Goal: Task Accomplishment & Management: Complete application form

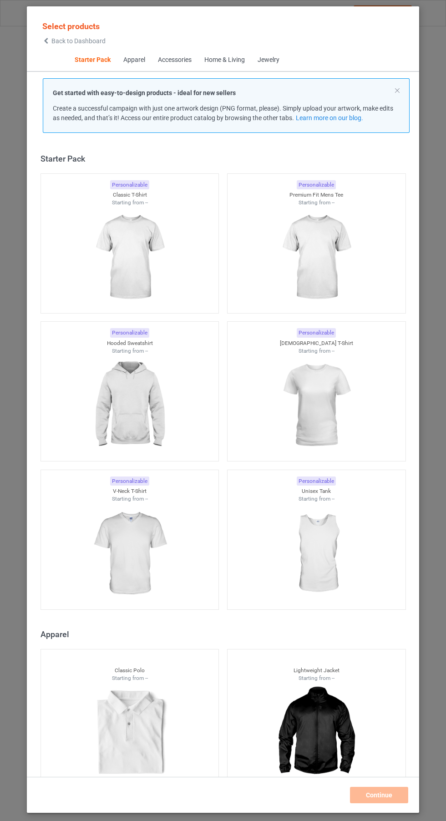
scroll to position [12, 0]
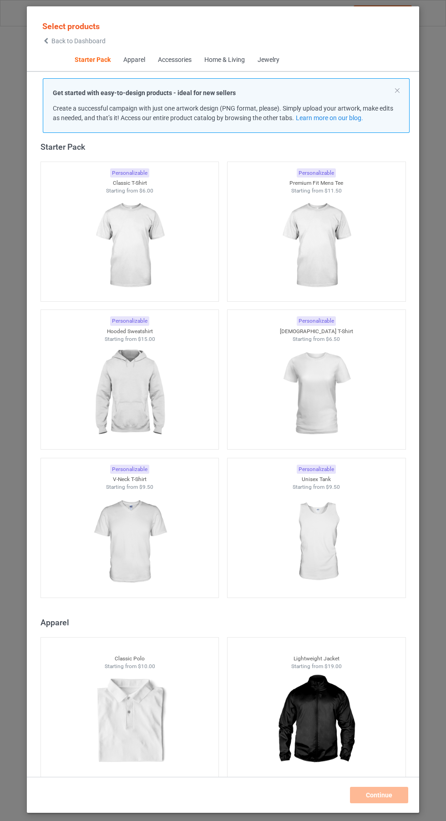
click at [170, 256] on img at bounding box center [129, 246] width 81 height 102
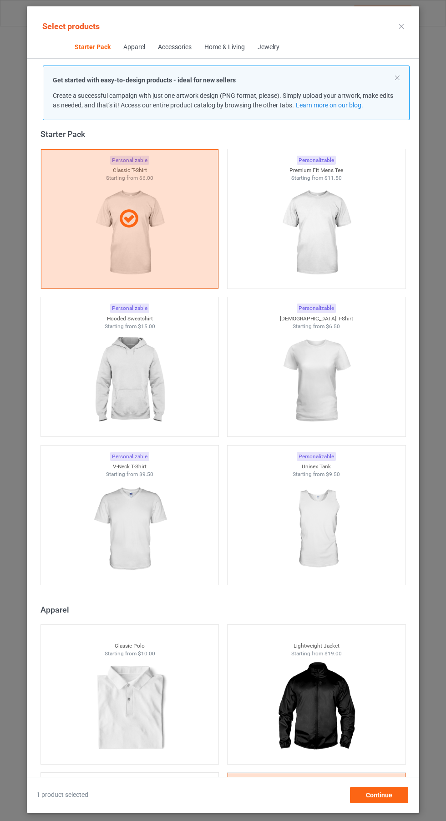
click at [402, 26] on icon at bounding box center [401, 26] width 5 height 5
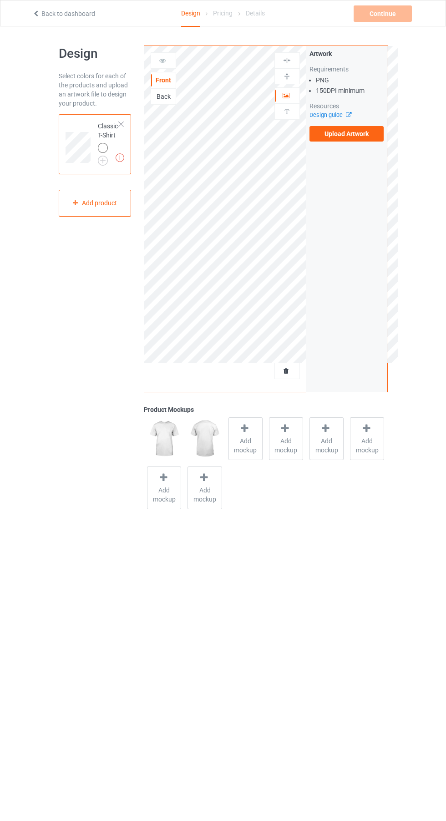
click at [354, 135] on label "Upload Artwork" at bounding box center [347, 133] width 75 height 15
click at [0, 0] on input "Upload Artwork" at bounding box center [0, 0] width 0 height 0
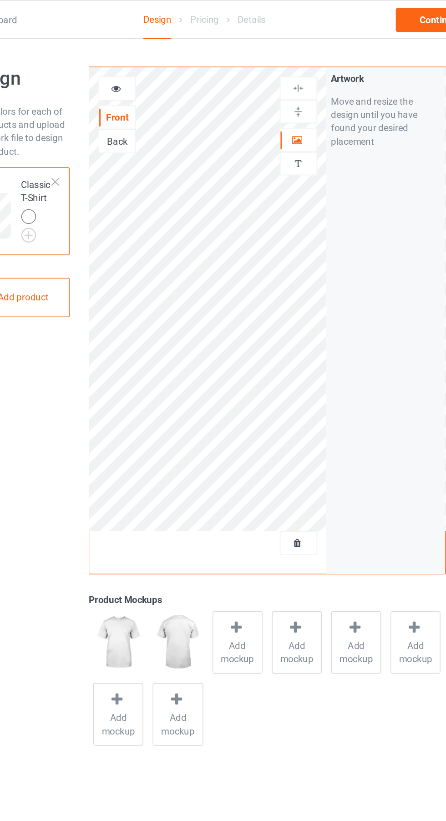
click at [286, 96] on icon at bounding box center [287, 94] width 8 height 6
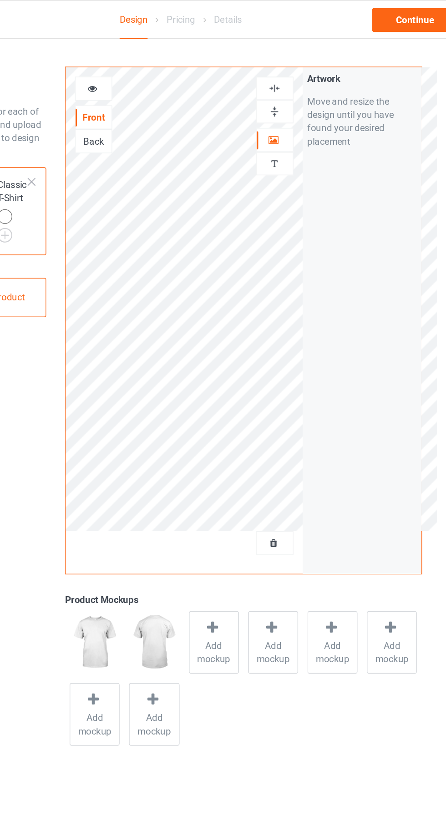
click at [284, 58] on img at bounding box center [287, 60] width 9 height 9
click at [289, 58] on img at bounding box center [287, 60] width 9 height 9
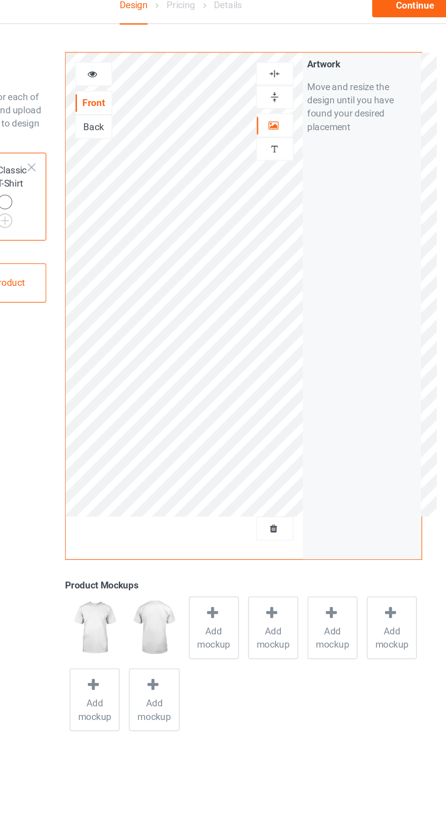
click at [287, 61] on img at bounding box center [287, 60] width 9 height 9
click at [249, 448] on span "Add mockup" at bounding box center [245, 446] width 33 height 18
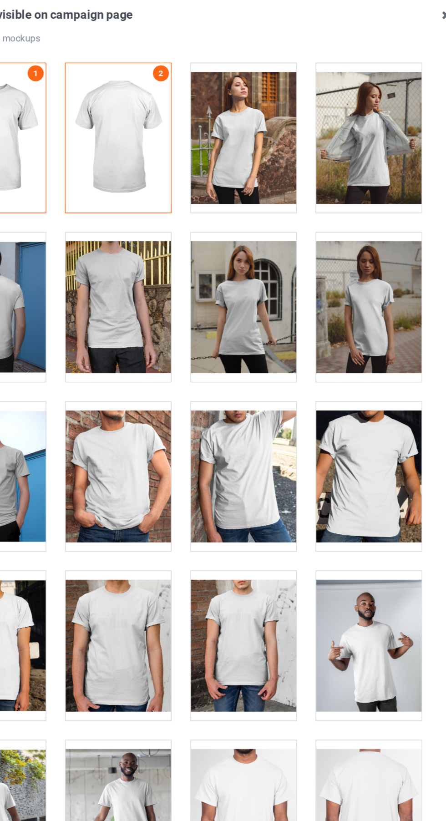
click at [272, 120] on div at bounding box center [266, 104] width 72 height 102
click at [192, 353] on div at bounding box center [180, 336] width 72 height 102
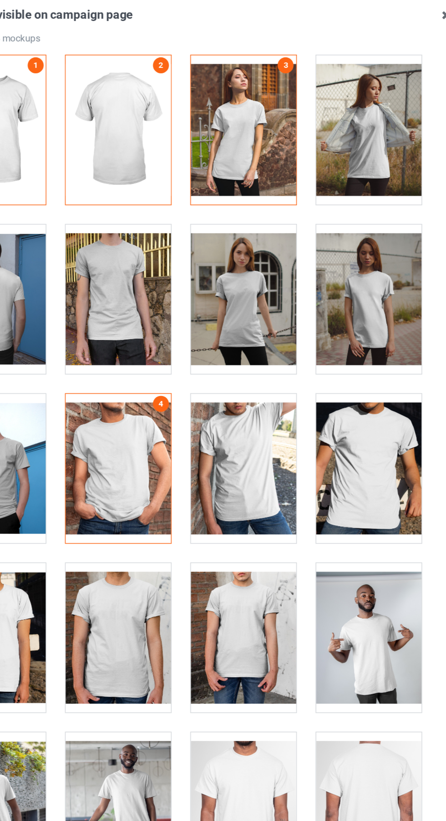
scroll to position [5, 0]
click at [280, 108] on div at bounding box center [266, 99] width 72 height 102
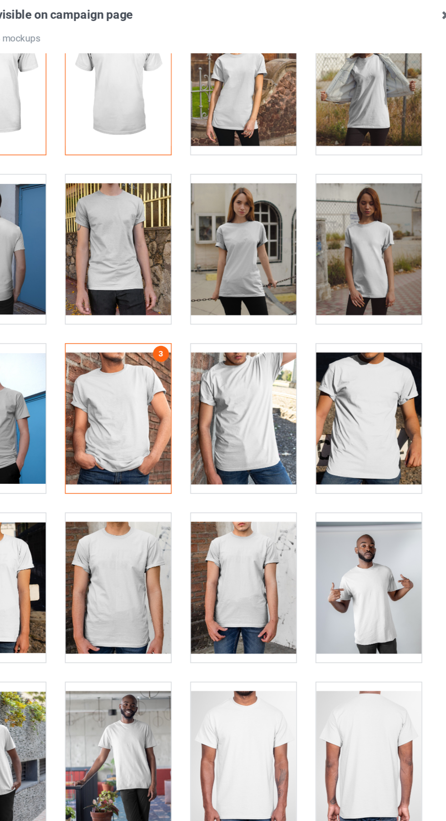
scroll to position [41, 0]
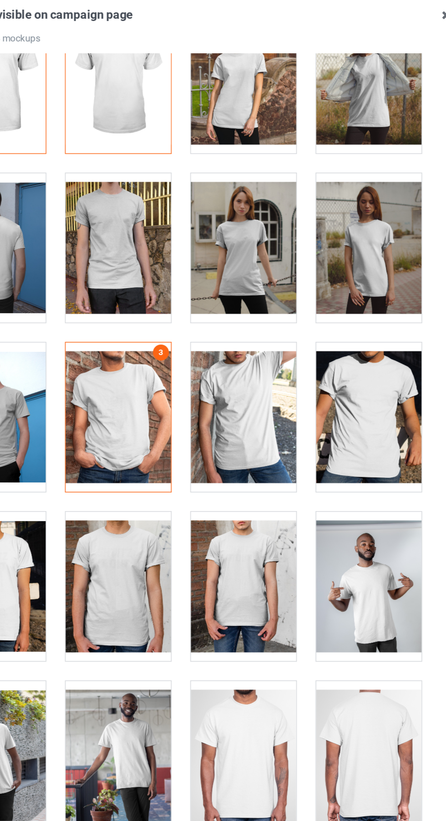
click at [276, 192] on div at bounding box center [266, 179] width 72 height 102
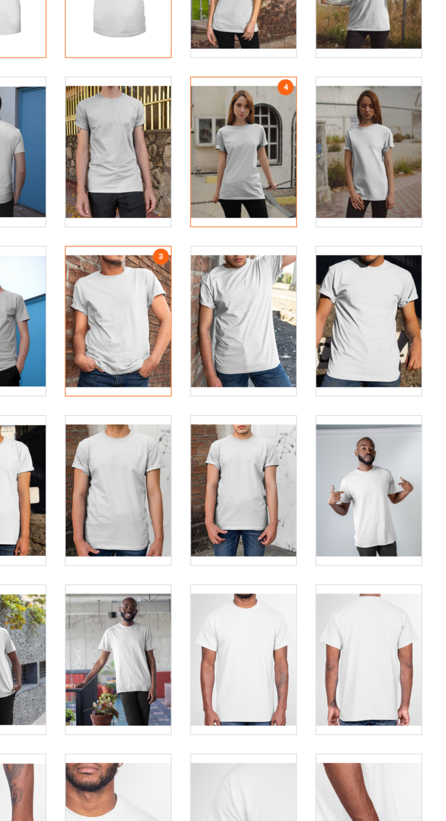
click at [277, 420] on div at bounding box center [266, 411] width 72 height 102
click at [279, 517] on div at bounding box center [266, 526] width 72 height 102
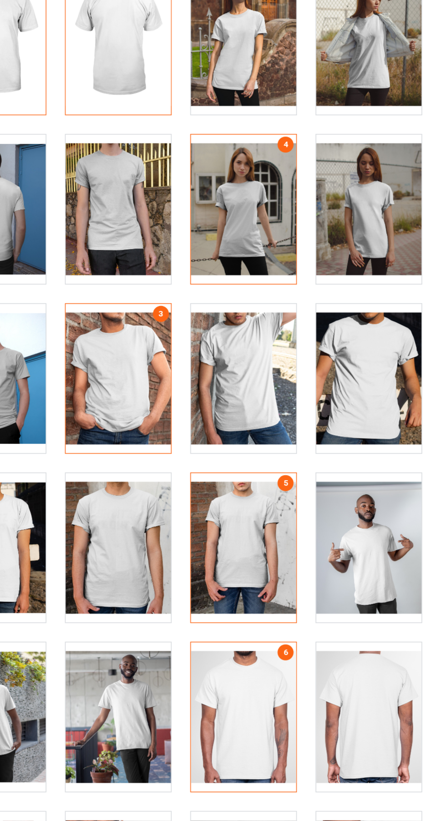
scroll to position [0, 0]
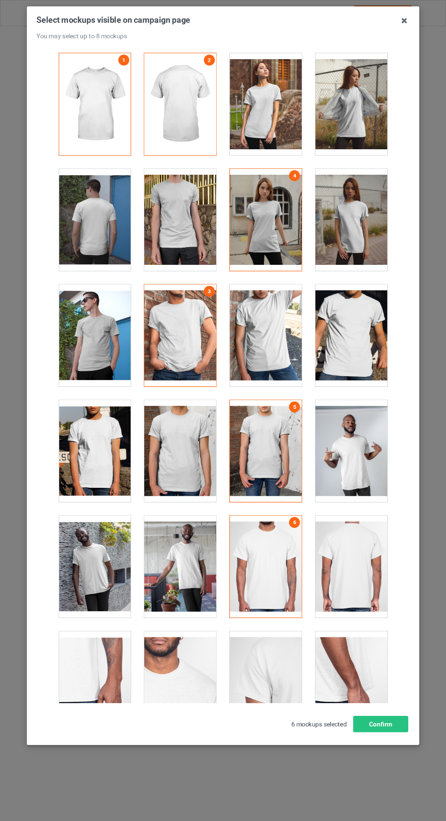
click at [403, 17] on icon at bounding box center [404, 20] width 15 height 15
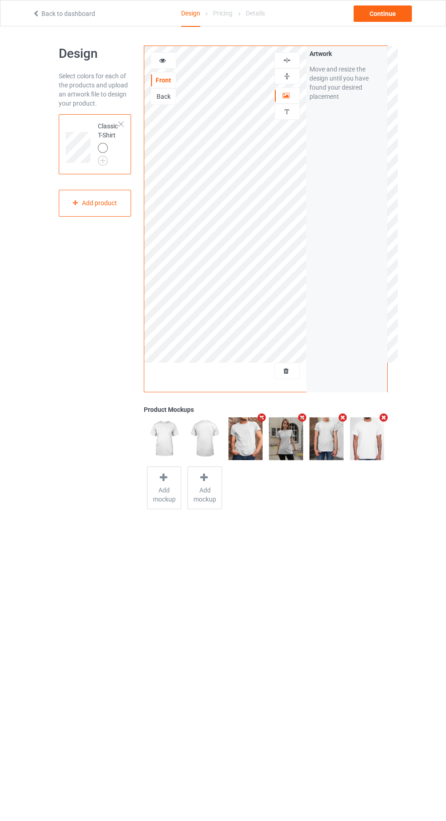
click at [0, 0] on img at bounding box center [0, 0] width 0 height 0
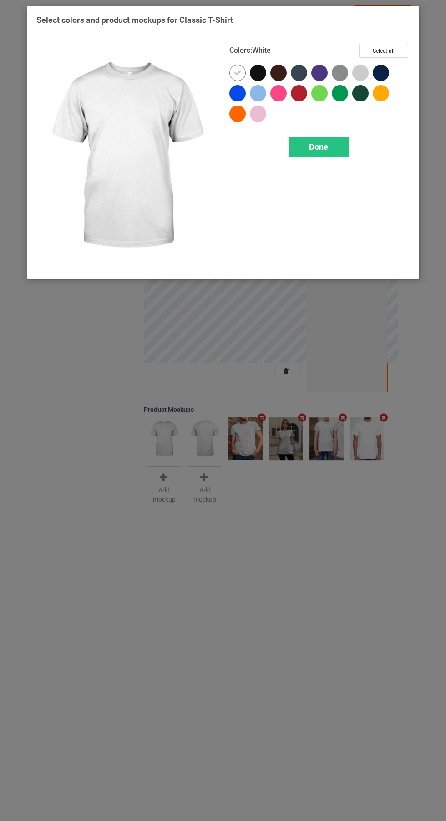
click at [336, 147] on div "Done" at bounding box center [319, 147] width 60 height 21
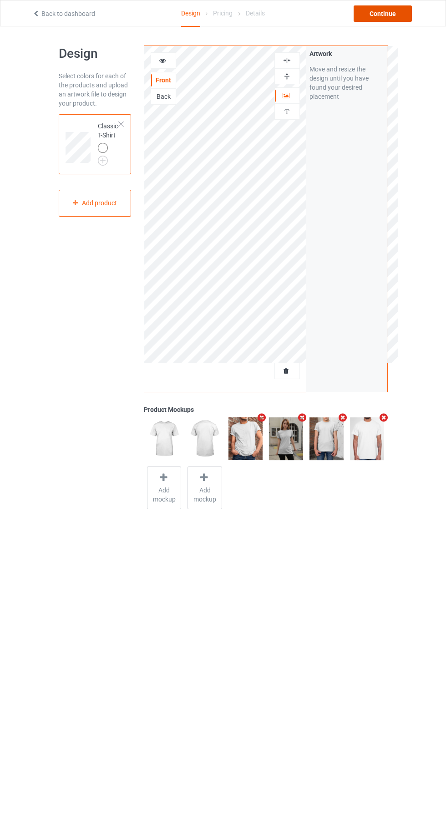
click at [391, 19] on div "Continue" at bounding box center [383, 13] width 58 height 16
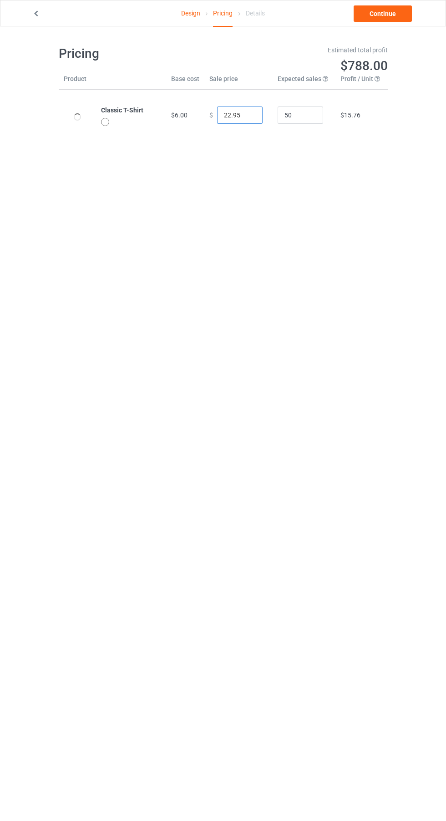
click at [228, 115] on input "22.95" at bounding box center [240, 115] width 46 height 17
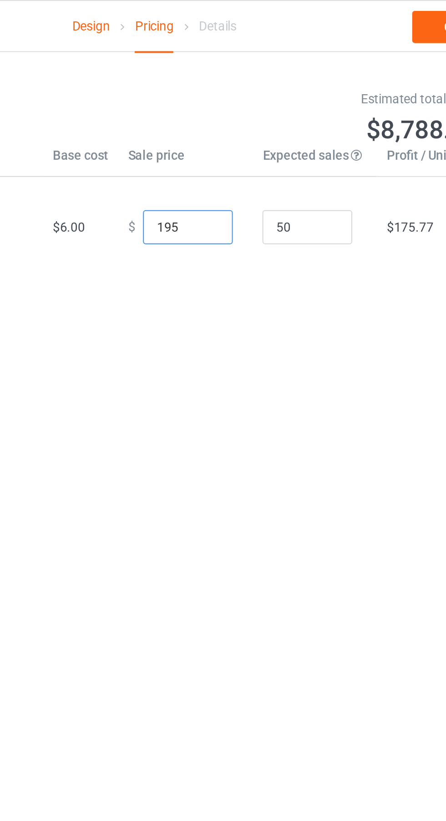
click at [222, 116] on input "195" at bounding box center [240, 115] width 46 height 17
click at [228, 114] on input "195" at bounding box center [240, 115] width 46 height 17
type input "15"
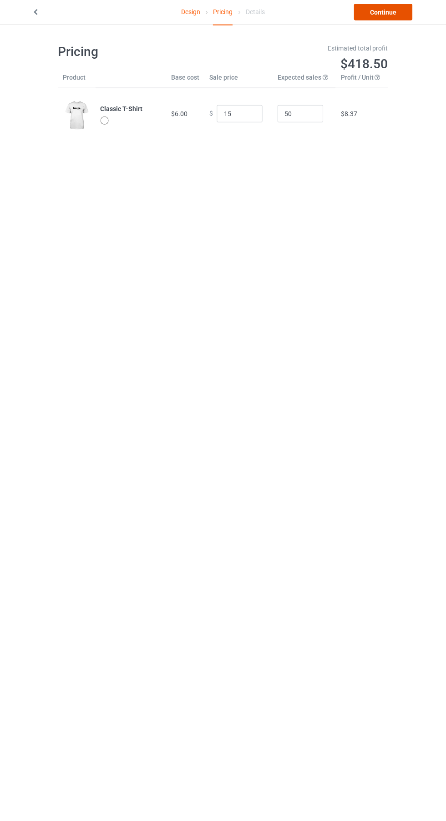
click at [387, 15] on link "Continue" at bounding box center [383, 13] width 58 height 16
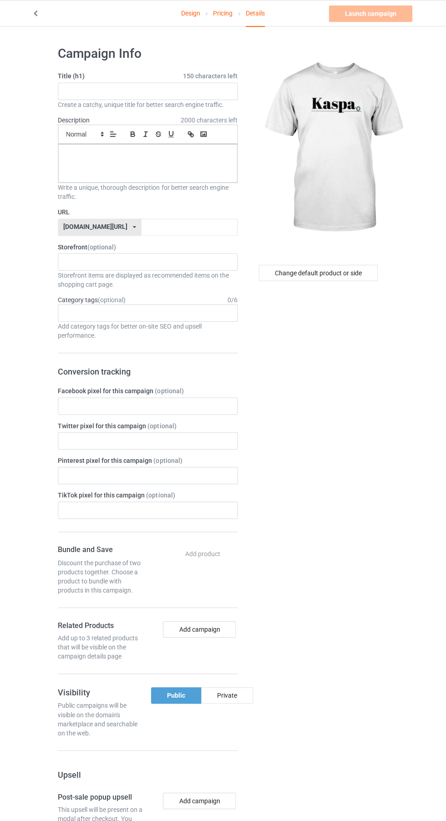
click at [227, 76] on span "150 characters left" at bounding box center [210, 75] width 55 height 9
click at [224, 88] on input "text" at bounding box center [148, 90] width 179 height 17
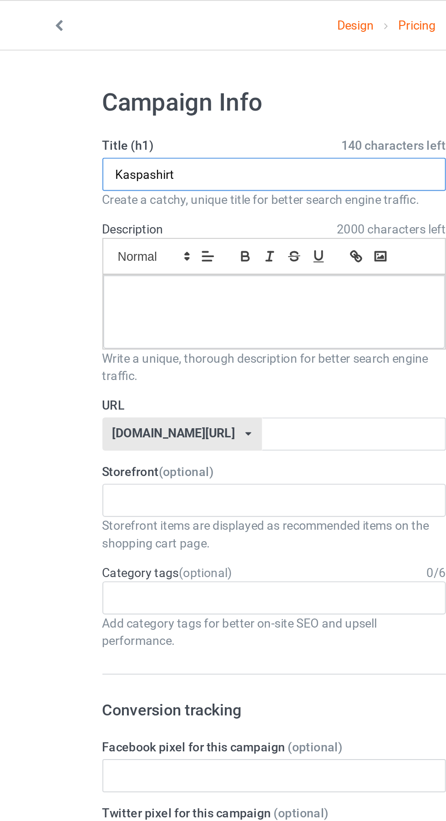
type input "Kaspashirt"
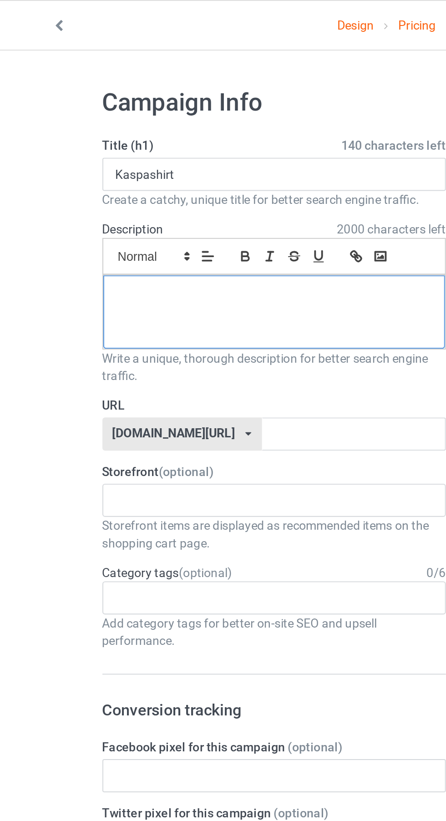
click at [93, 156] on p at bounding box center [148, 154] width 164 height 9
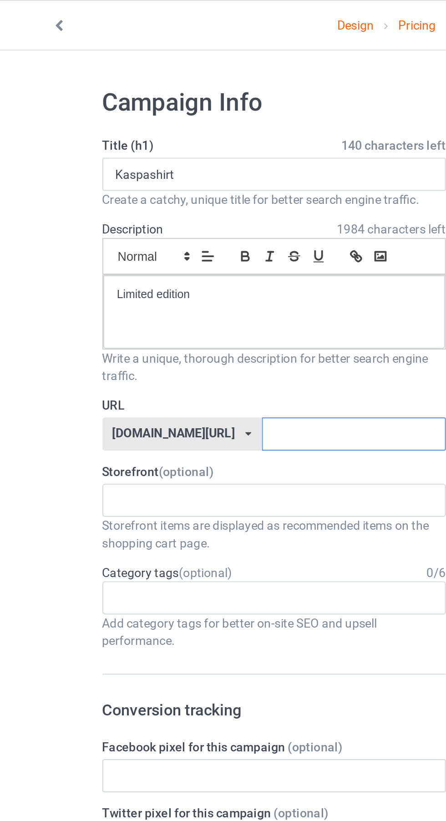
click at [196, 224] on input "text" at bounding box center [190, 226] width 96 height 17
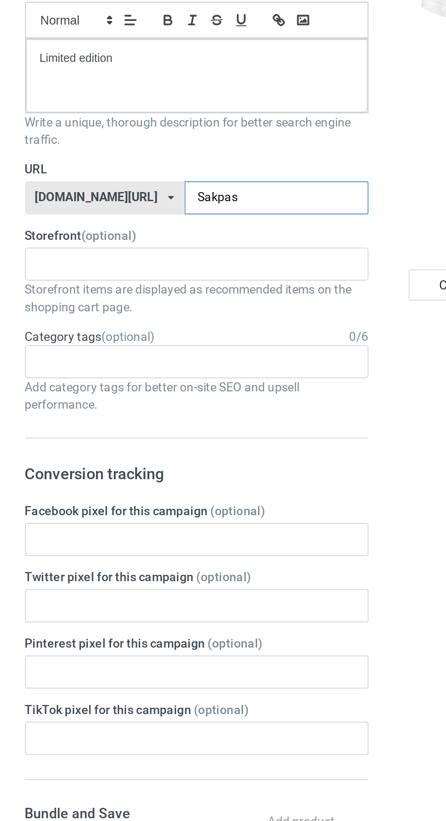
type input "Sakpash"
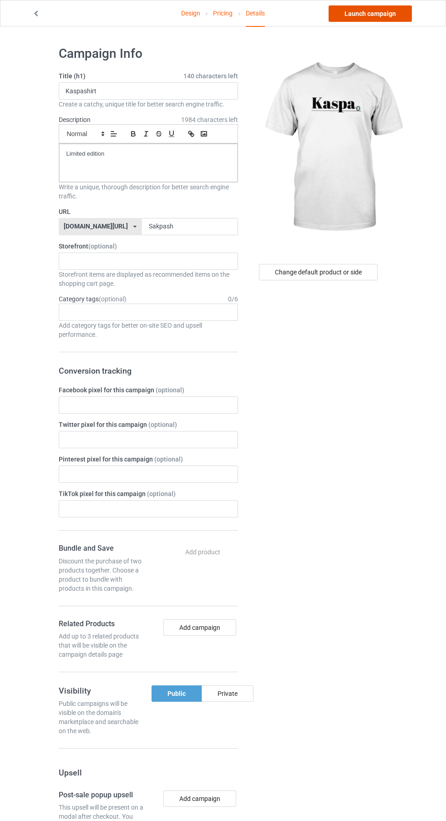
click at [392, 16] on link "Launch campaign" at bounding box center [370, 13] width 83 height 16
